Goal: Transaction & Acquisition: Obtain resource

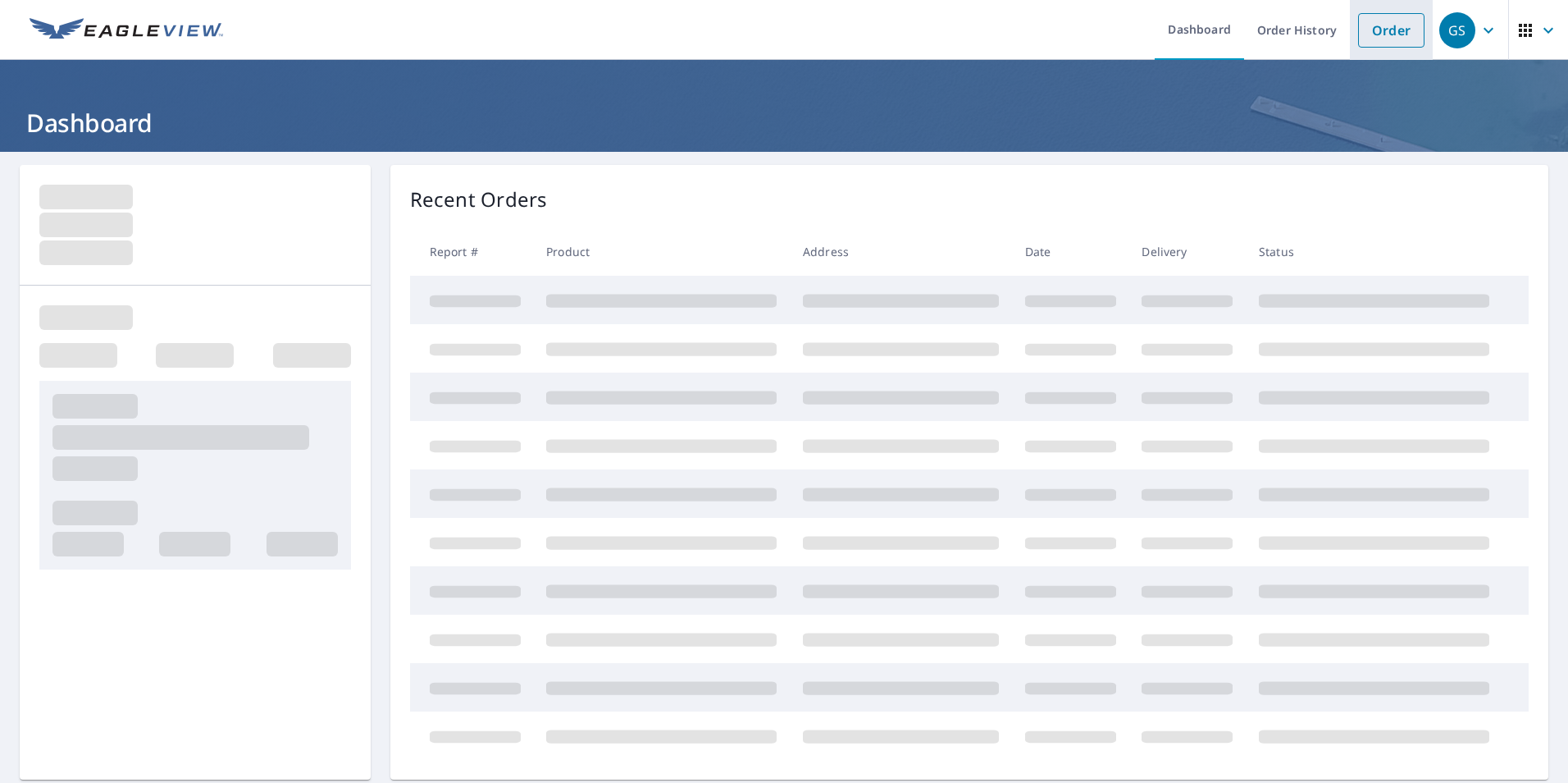
click at [1385, 26] on link "Order" at bounding box center [1391, 29] width 66 height 34
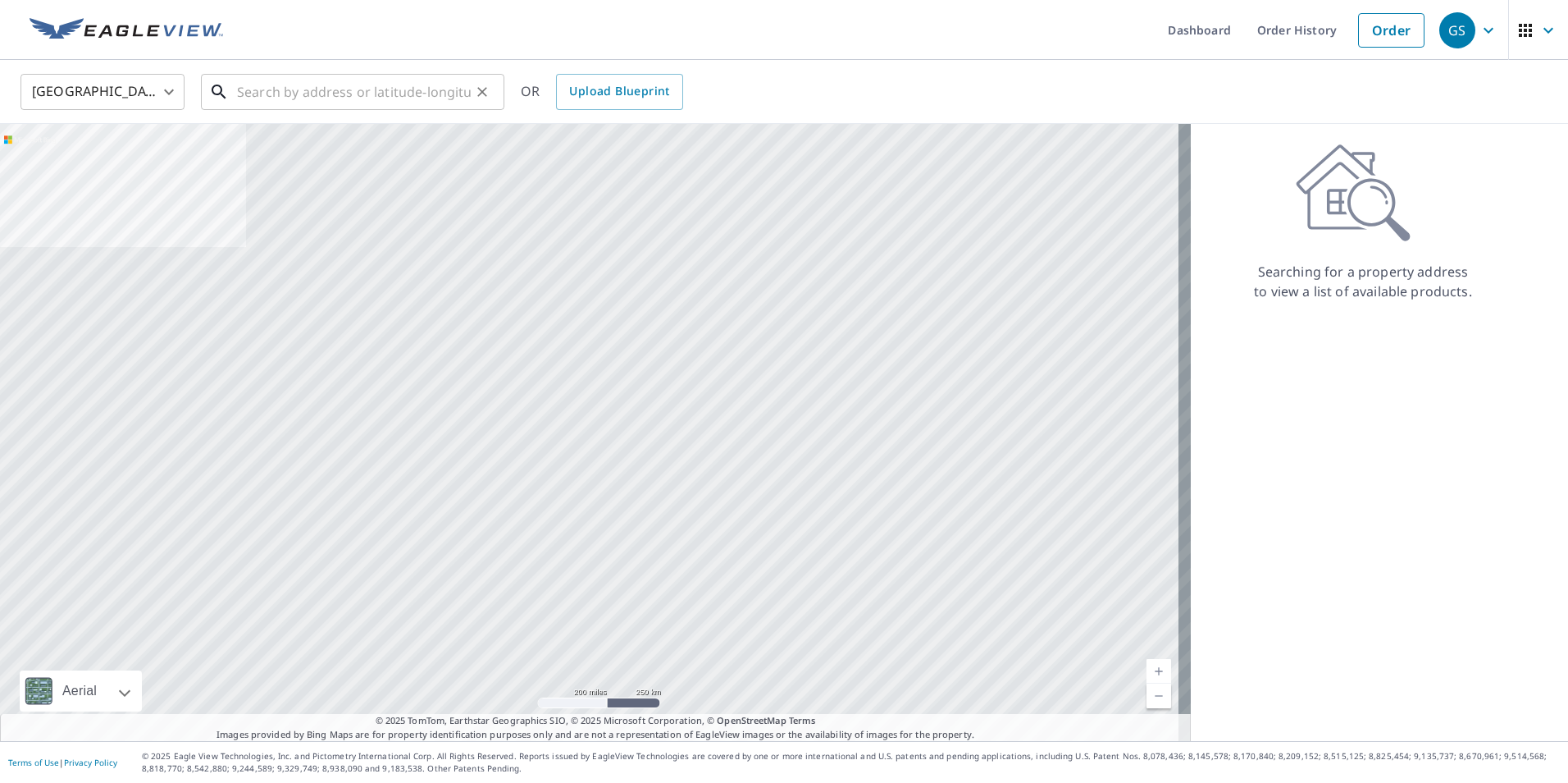
click at [277, 95] on input "text" at bounding box center [354, 92] width 233 height 46
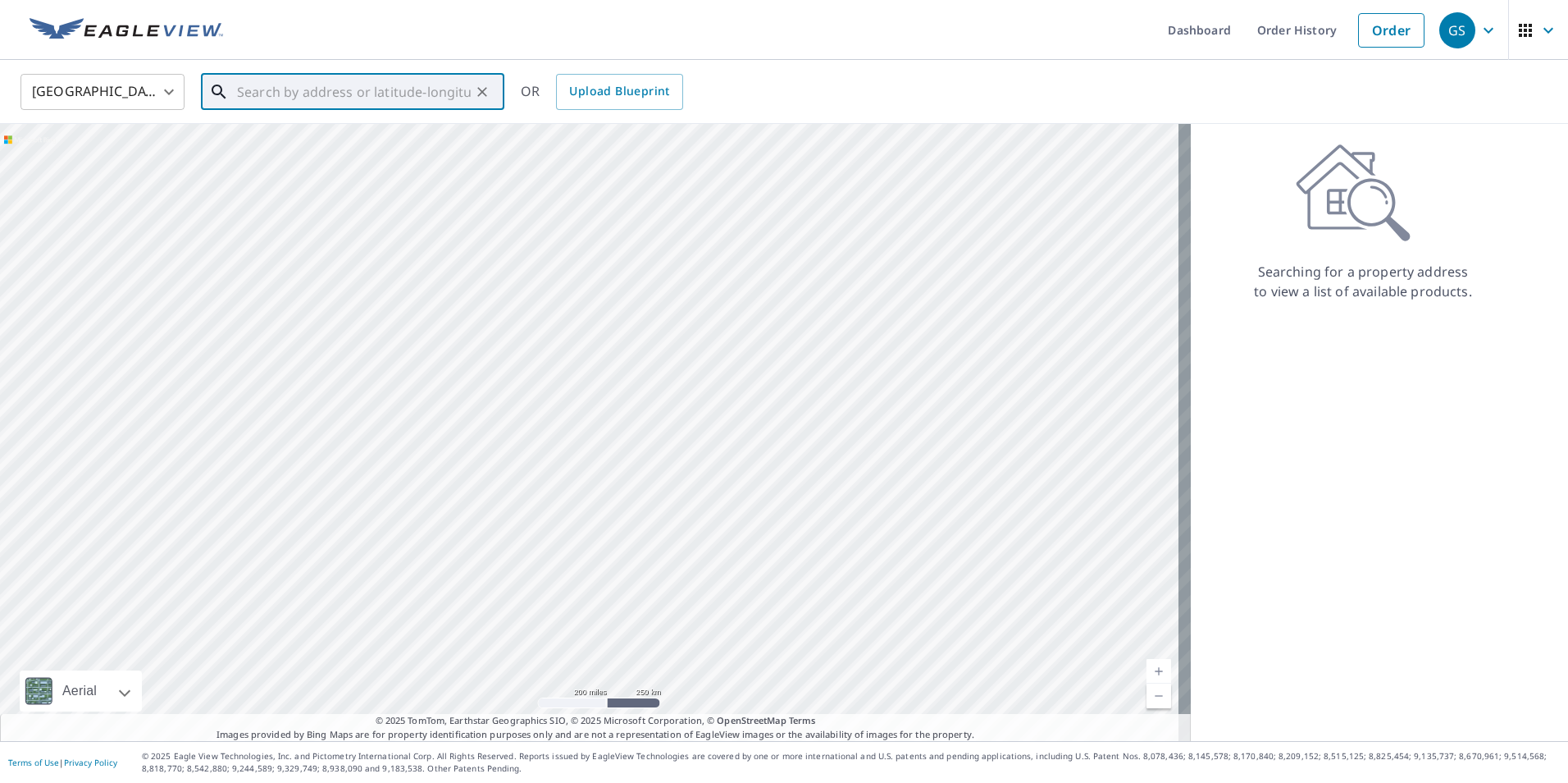
type input "9"
click at [282, 153] on p "[GEOGRAPHIC_DATA]" at bounding box center [362, 157] width 258 height 17
type input "[STREET_ADDRESS][PERSON_NAME]"
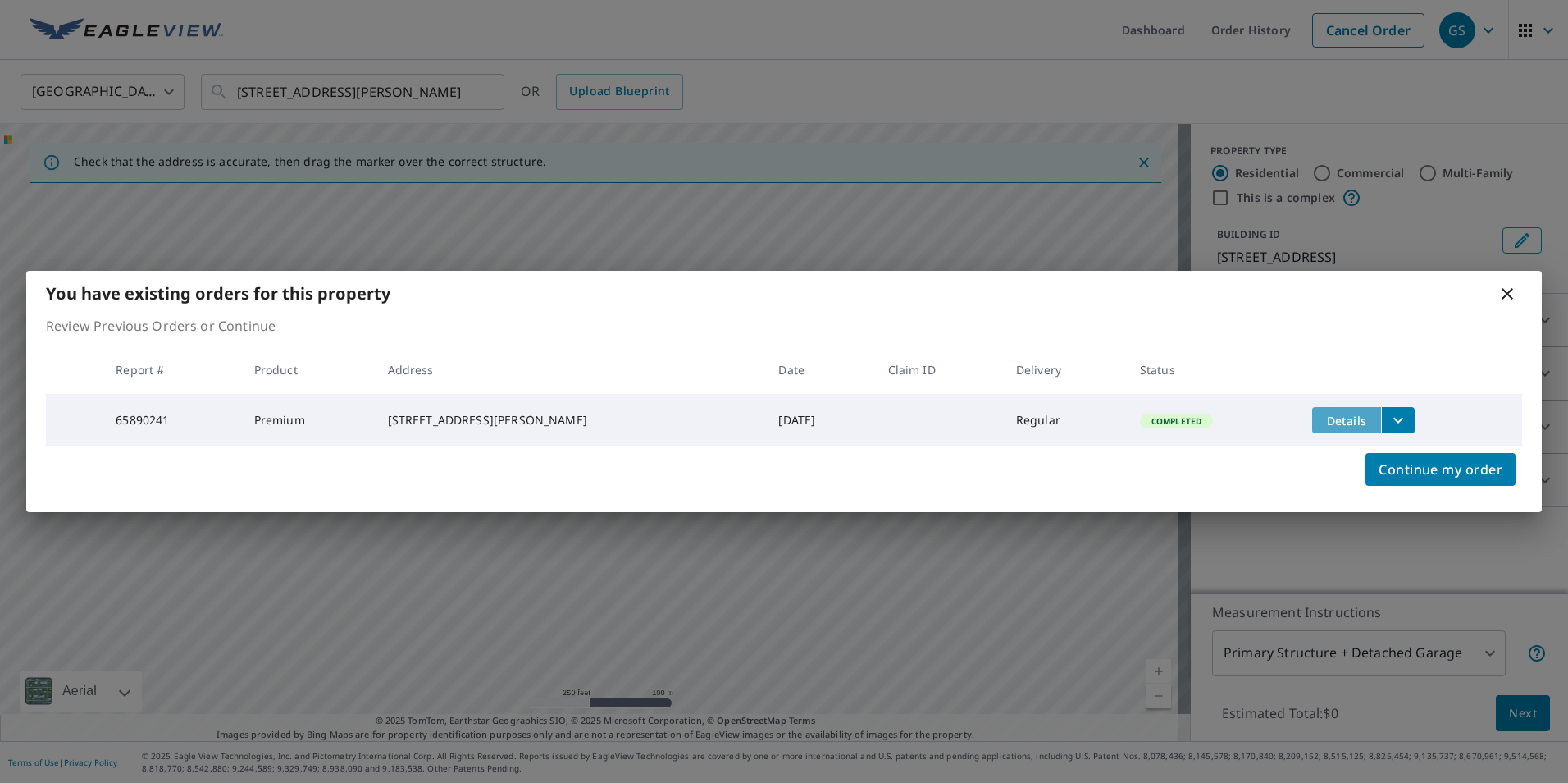
click at [1330, 416] on span "Details" at bounding box center [1346, 420] width 49 height 16
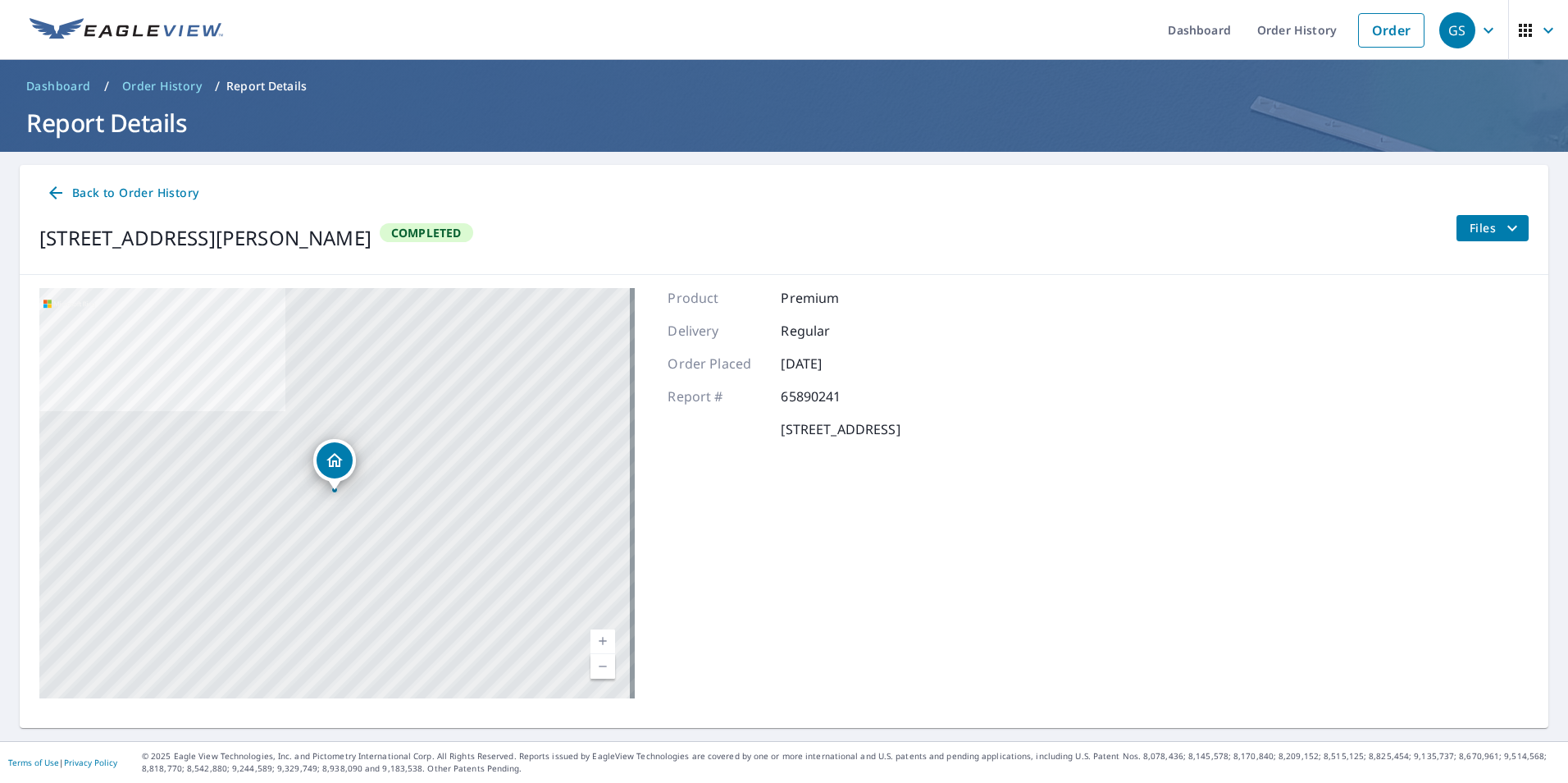
click at [1469, 231] on span "Files" at bounding box center [1496, 228] width 53 height 20
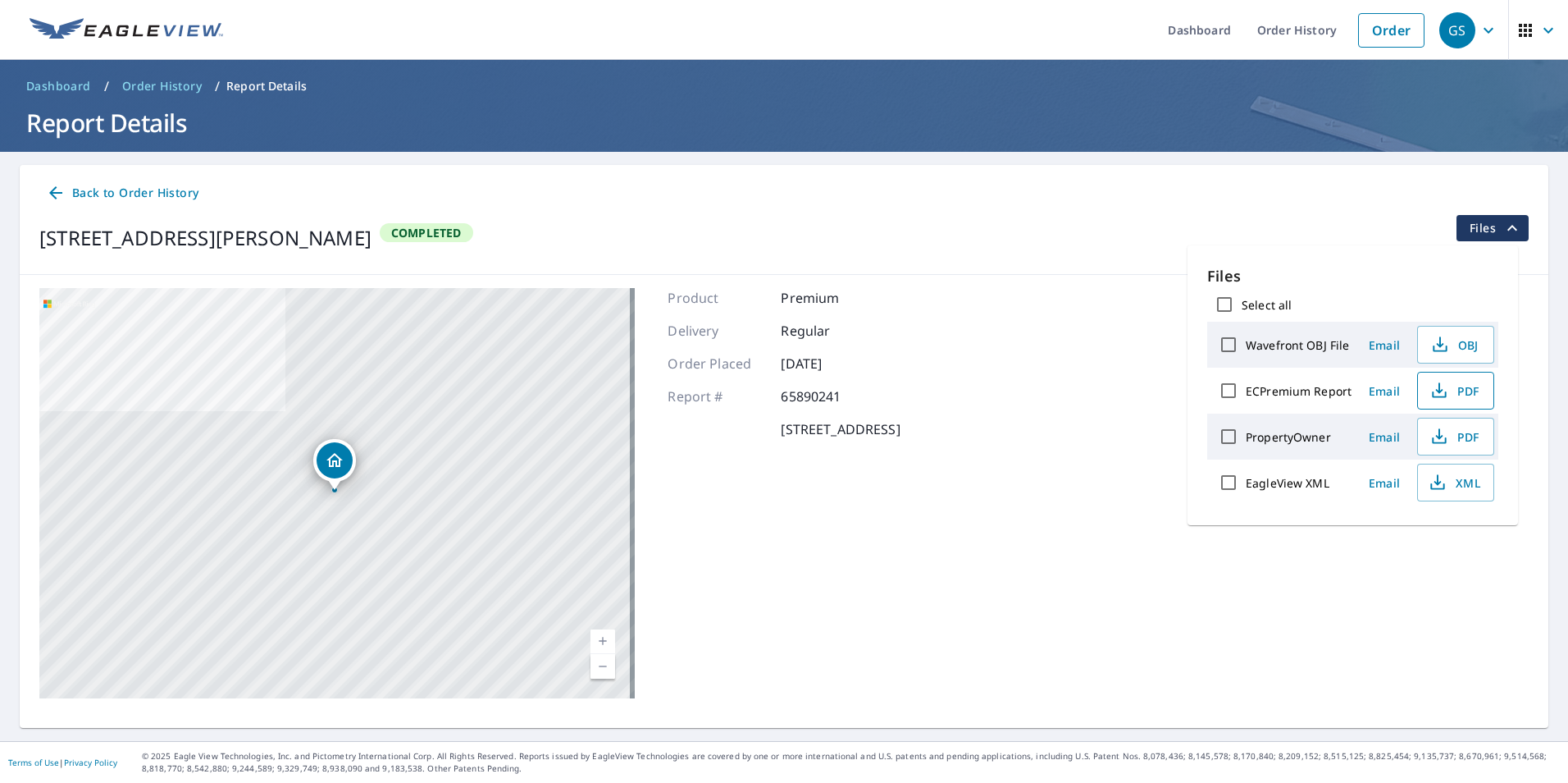
click at [1449, 388] on span "PDF" at bounding box center [1454, 390] width 53 height 20
click at [1449, 389] on span "PDF" at bounding box center [1454, 390] width 53 height 20
